Goal: Navigation & Orientation: Find specific page/section

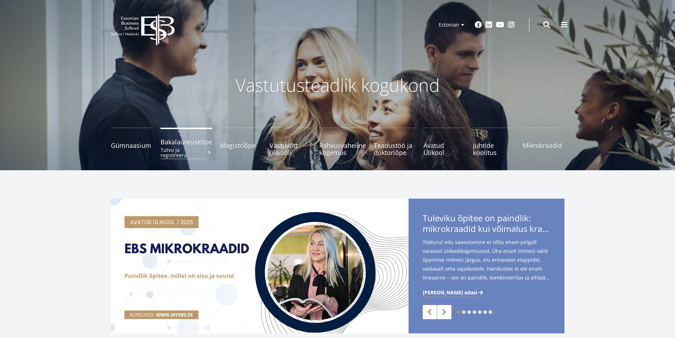
click at [169, 145] on span "Bakalaureuseõpe Tutvu ja registreeru" at bounding box center [187, 141] width 52 height 7
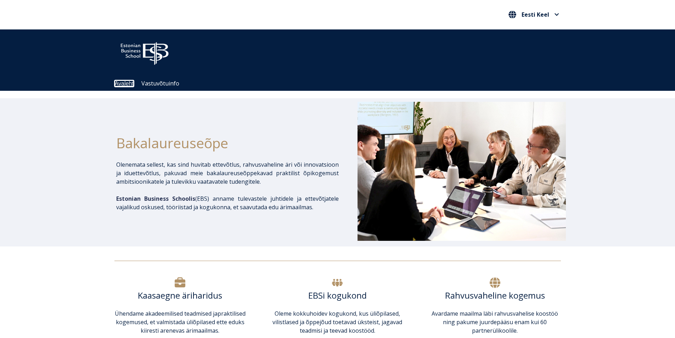
click at [117, 85] on link "Avaleht" at bounding box center [124, 83] width 19 height 6
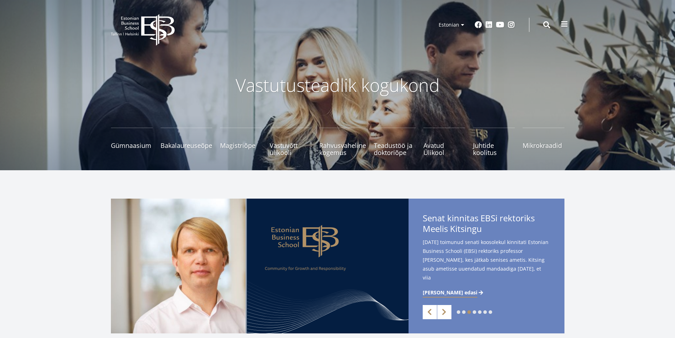
click at [568, 26] on button at bounding box center [565, 24] width 14 height 14
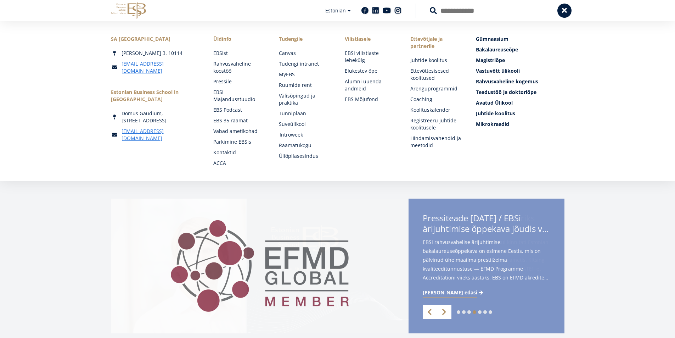
click at [296, 136] on link "Introweek" at bounding box center [305, 134] width 51 height 7
